Goal: Transaction & Acquisition: Download file/media

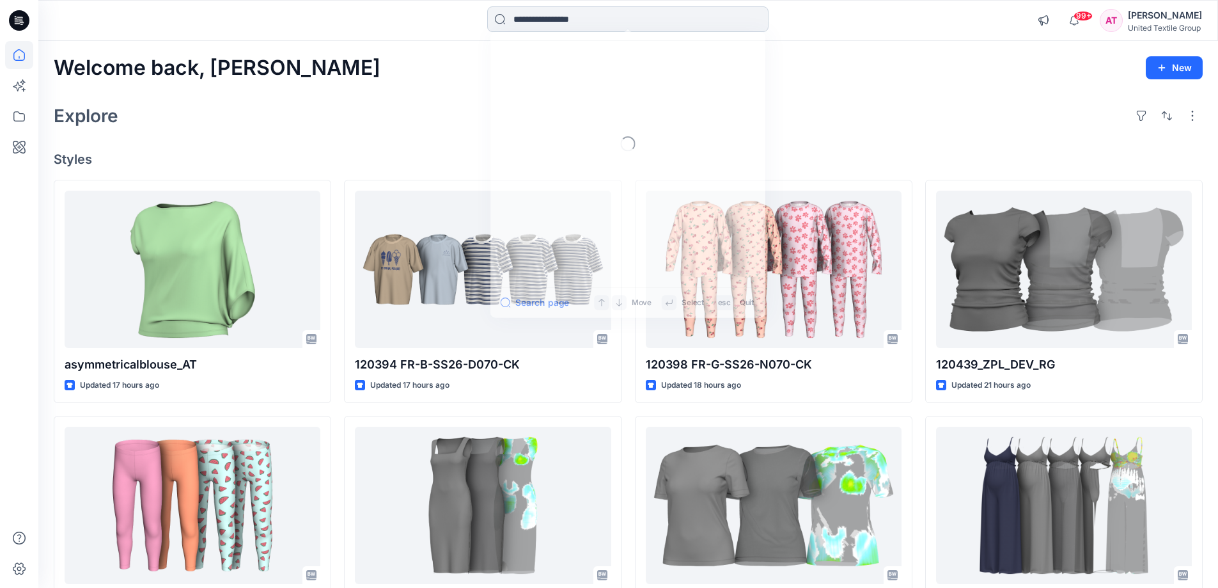
click at [532, 14] on input at bounding box center [627, 19] width 281 height 26
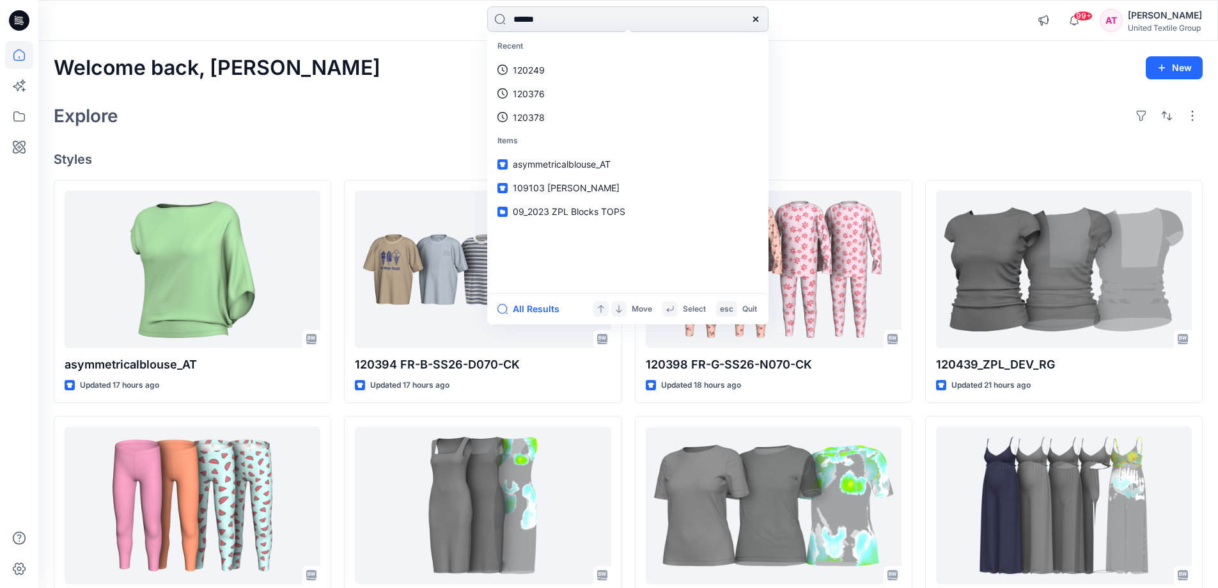
type input "******"
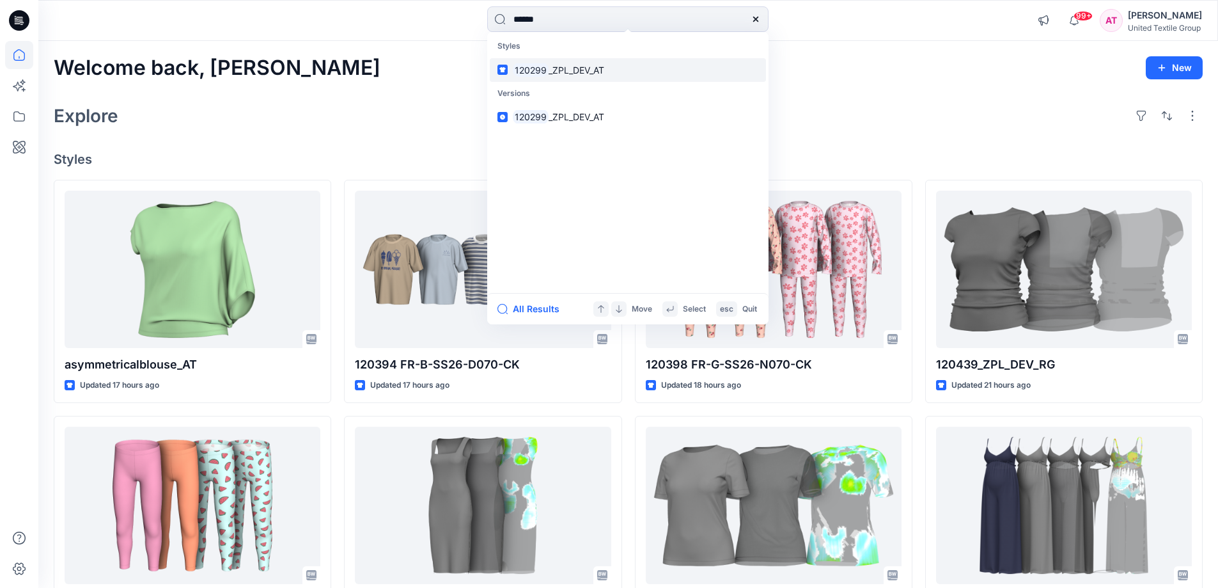
click at [595, 72] on span "_ZPL_DEV_AT" at bounding box center [577, 70] width 56 height 11
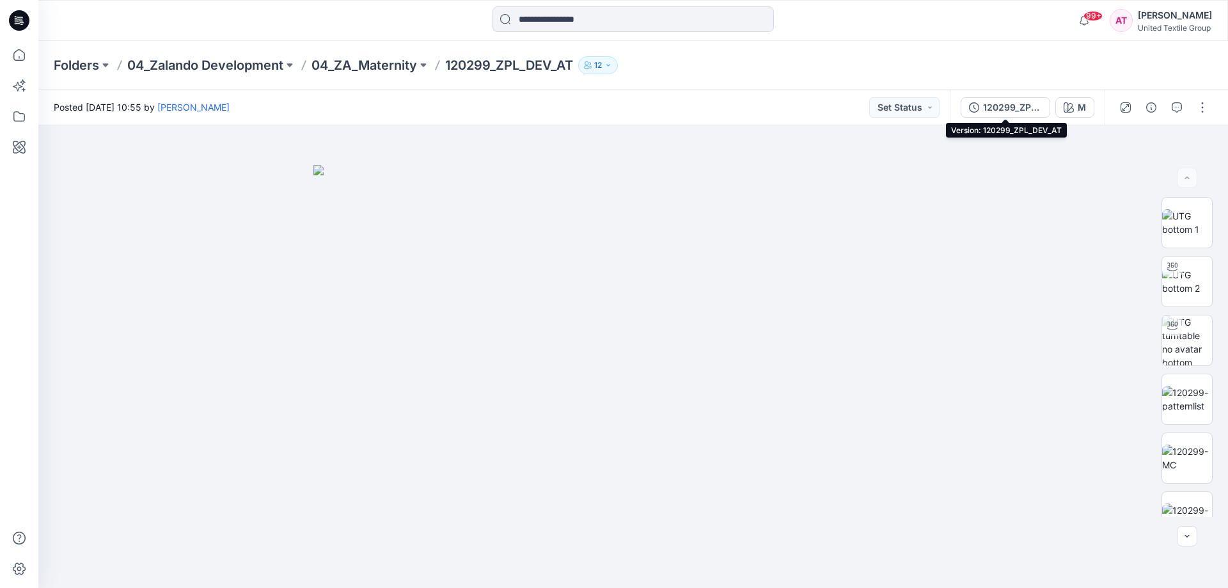
click at [1028, 104] on div "120299_ZPL_DEV_AT" at bounding box center [1012, 107] width 59 height 14
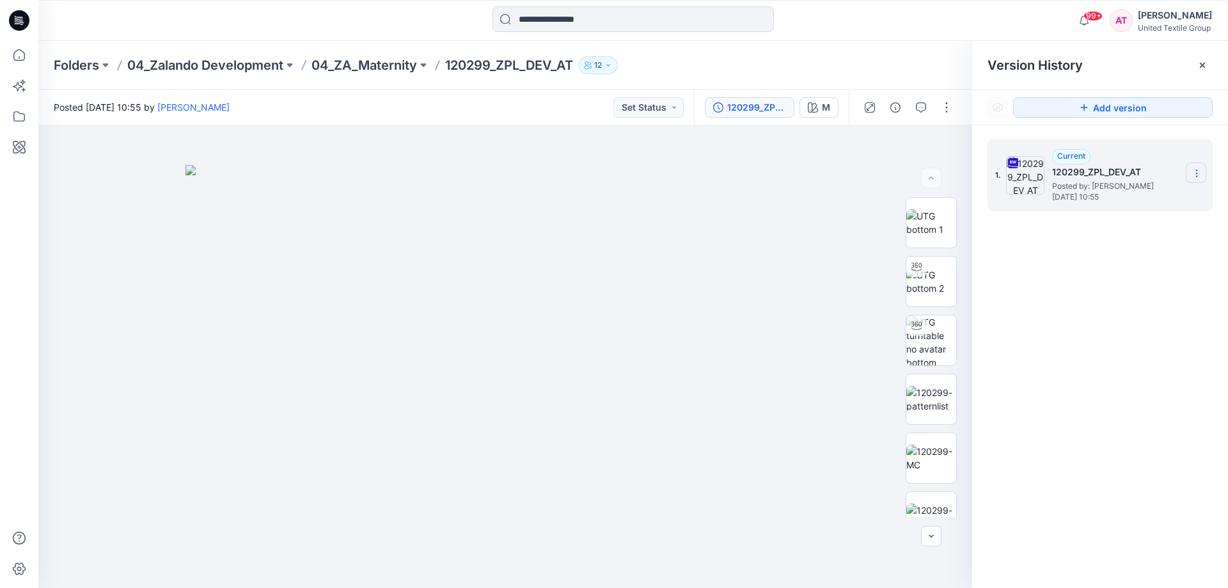
click at [1197, 172] on icon at bounding box center [1197, 173] width 10 height 10
click at [1118, 198] on span "Download Source BW File" at bounding box center [1131, 198] width 107 height 15
